Goal: Transaction & Acquisition: Obtain resource

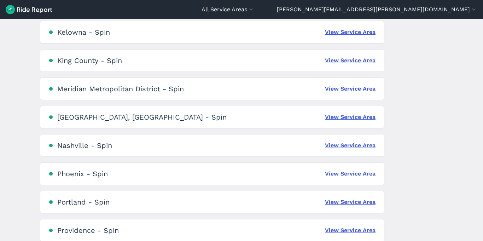
scroll to position [396, 0]
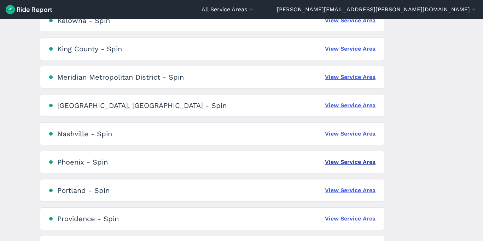
click at [363, 162] on link "View Service Area" at bounding box center [350, 162] width 51 height 8
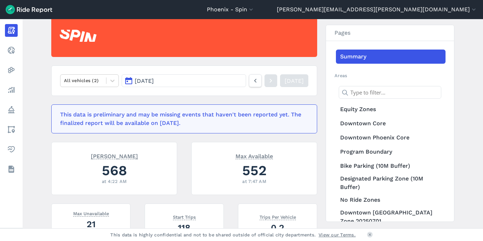
scroll to position [70, 0]
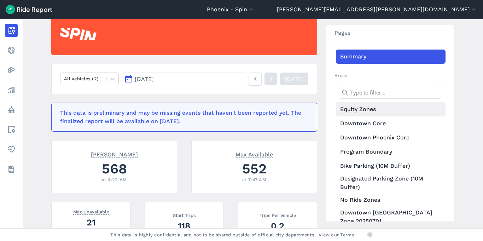
click at [373, 108] on link "Equity Zones" at bounding box center [391, 109] width 110 height 14
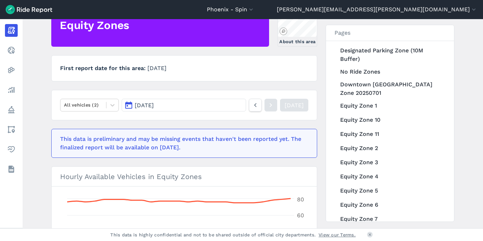
scroll to position [134, 0]
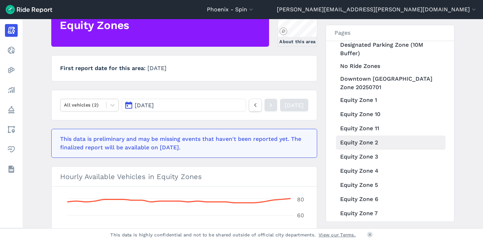
click at [376, 140] on link "Equity Zone 2" at bounding box center [391, 142] width 110 height 14
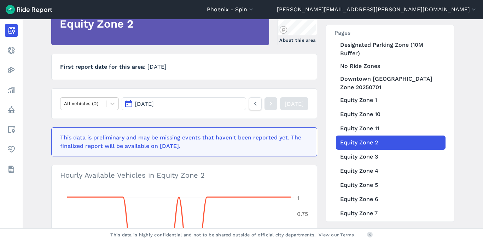
scroll to position [82, 0]
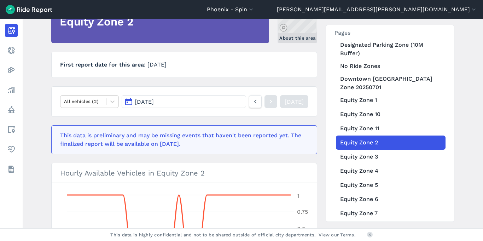
click at [307, 31] on link "About this area" at bounding box center [298, 22] width 40 height 42
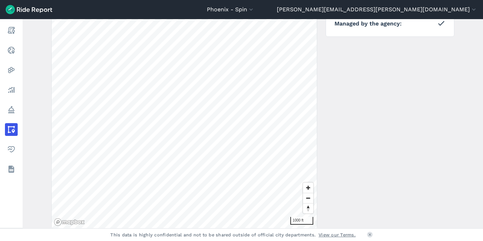
scroll to position [132, 0]
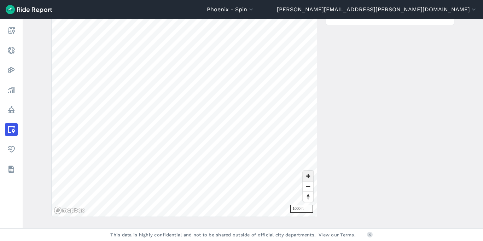
click at [308, 176] on span "Zoom in" at bounding box center [308, 176] width 10 height 10
click at [322, 165] on div "← Back to areas Download Geojson 300 ft Details Created [DATE] First report dat…" at bounding box center [252, 84] width 403 height 266
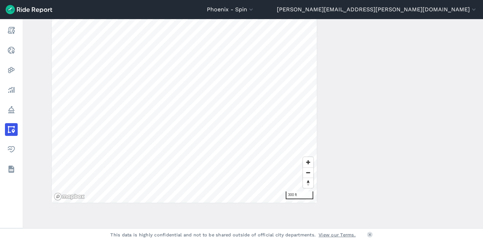
scroll to position [146, 0]
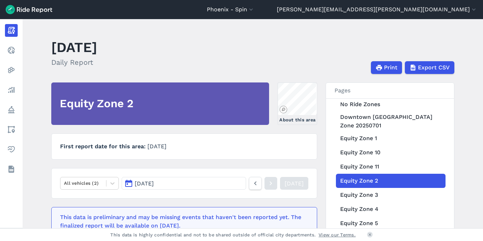
scroll to position [154, 0]
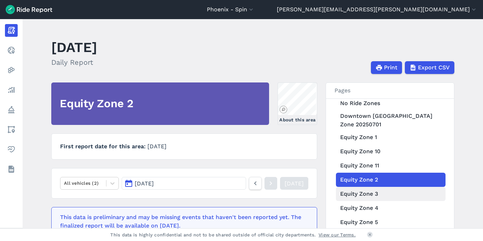
click at [368, 192] on link "Equity Zone 3" at bounding box center [391, 194] width 110 height 14
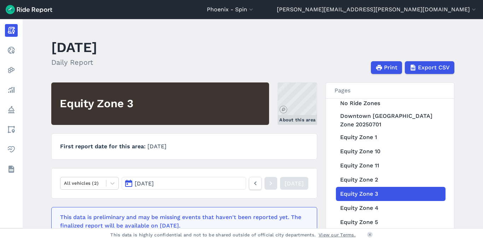
click at [297, 101] on link "About this area" at bounding box center [298, 103] width 40 height 42
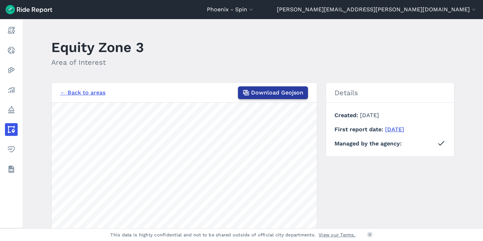
click at [267, 92] on span "Download Geojson" at bounding box center [277, 92] width 52 height 8
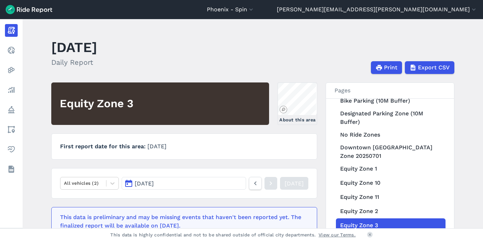
scroll to position [127, 0]
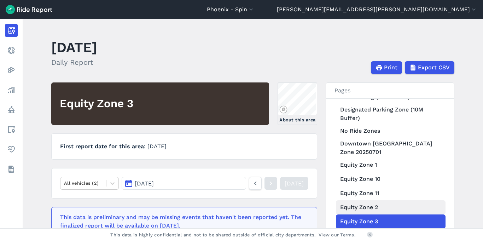
click at [361, 207] on link "Equity Zone 2" at bounding box center [391, 207] width 110 height 14
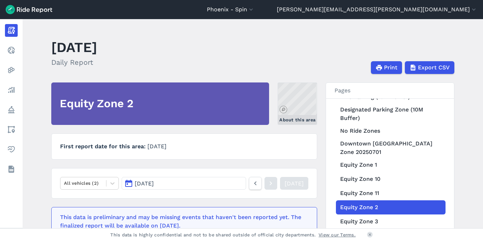
click at [291, 103] on link "About this area" at bounding box center [298, 103] width 40 height 42
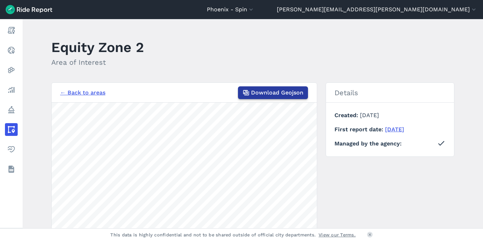
click at [288, 92] on span "Download Geojson" at bounding box center [277, 92] width 52 height 8
